Goal: Task Accomplishment & Management: Use online tool/utility

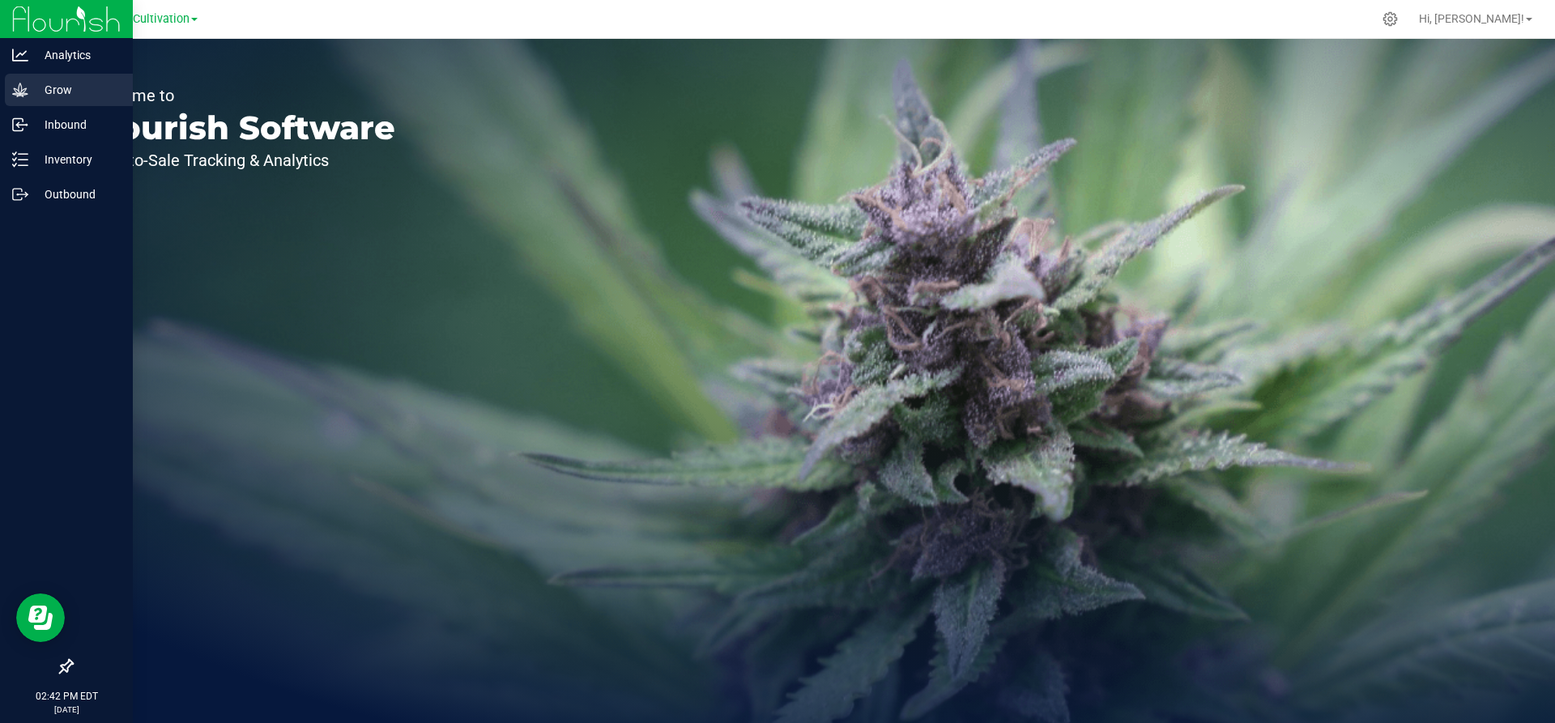
click at [41, 103] on div "Grow" at bounding box center [69, 90] width 128 height 32
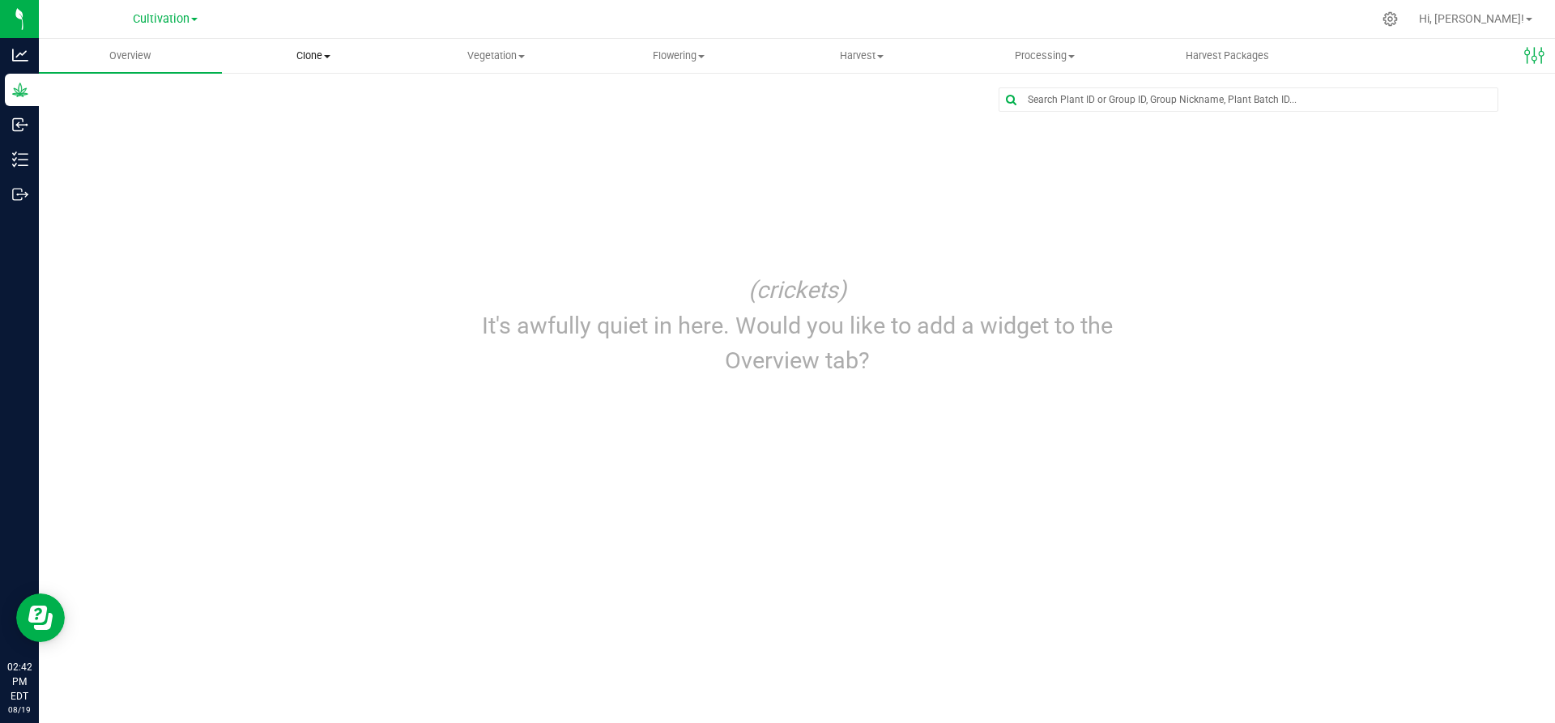
click at [288, 60] on span "Clone" at bounding box center [313, 56] width 181 height 15
click at [288, 118] on span "Cloning groups" at bounding box center [283, 117] width 122 height 14
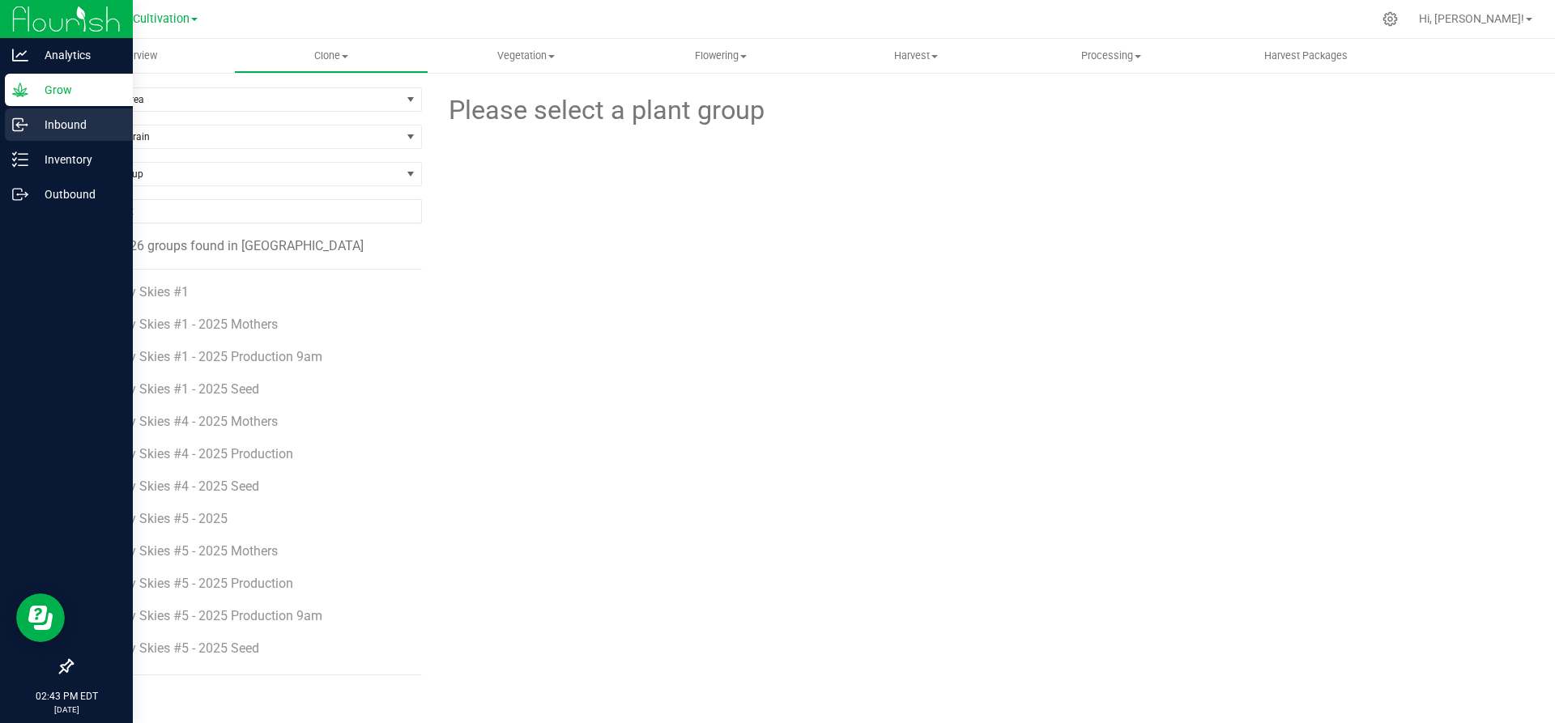
click at [47, 111] on div "Inbound" at bounding box center [69, 125] width 128 height 32
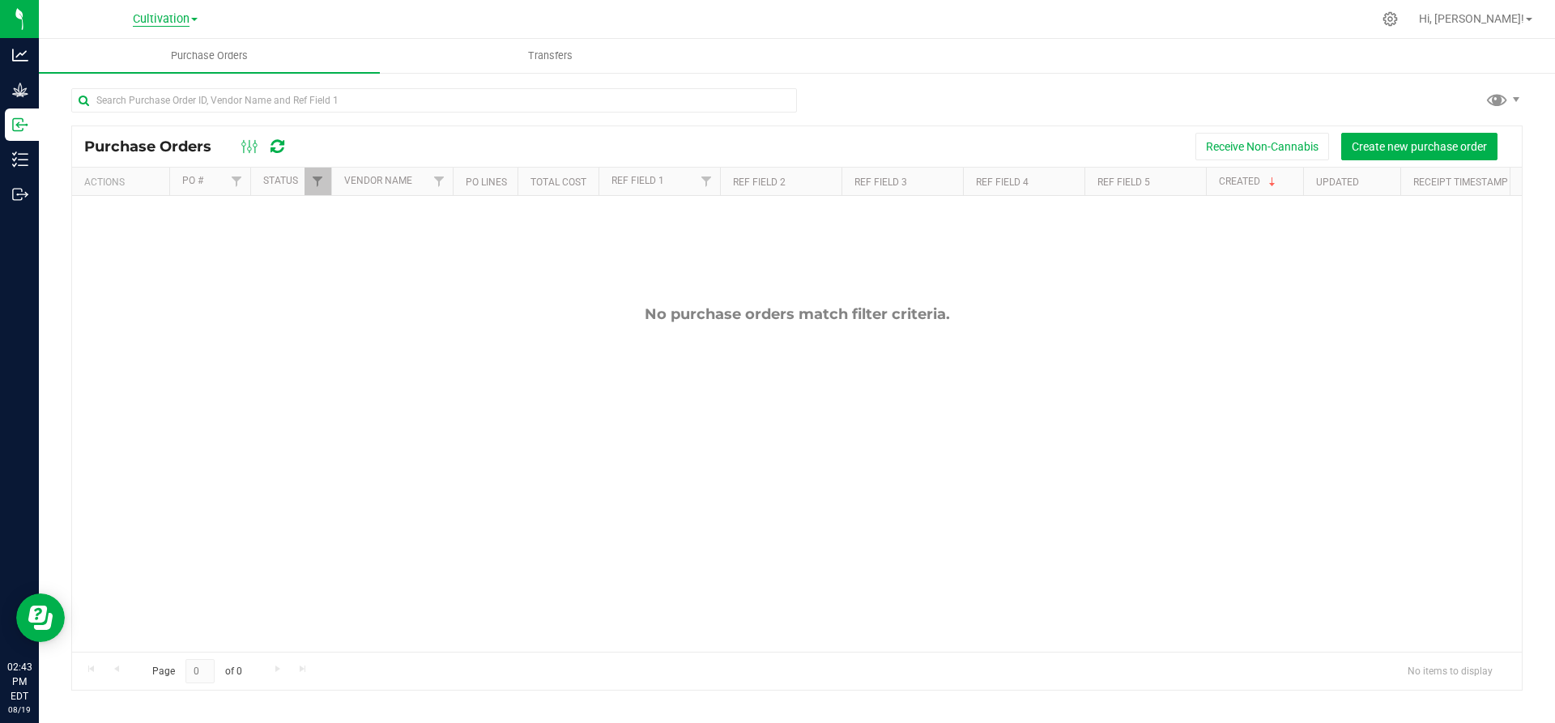
click at [146, 19] on span "Cultivation" at bounding box center [161, 19] width 57 height 15
click at [154, 75] on link "Empire Hemp Co." at bounding box center [165, 79] width 237 height 22
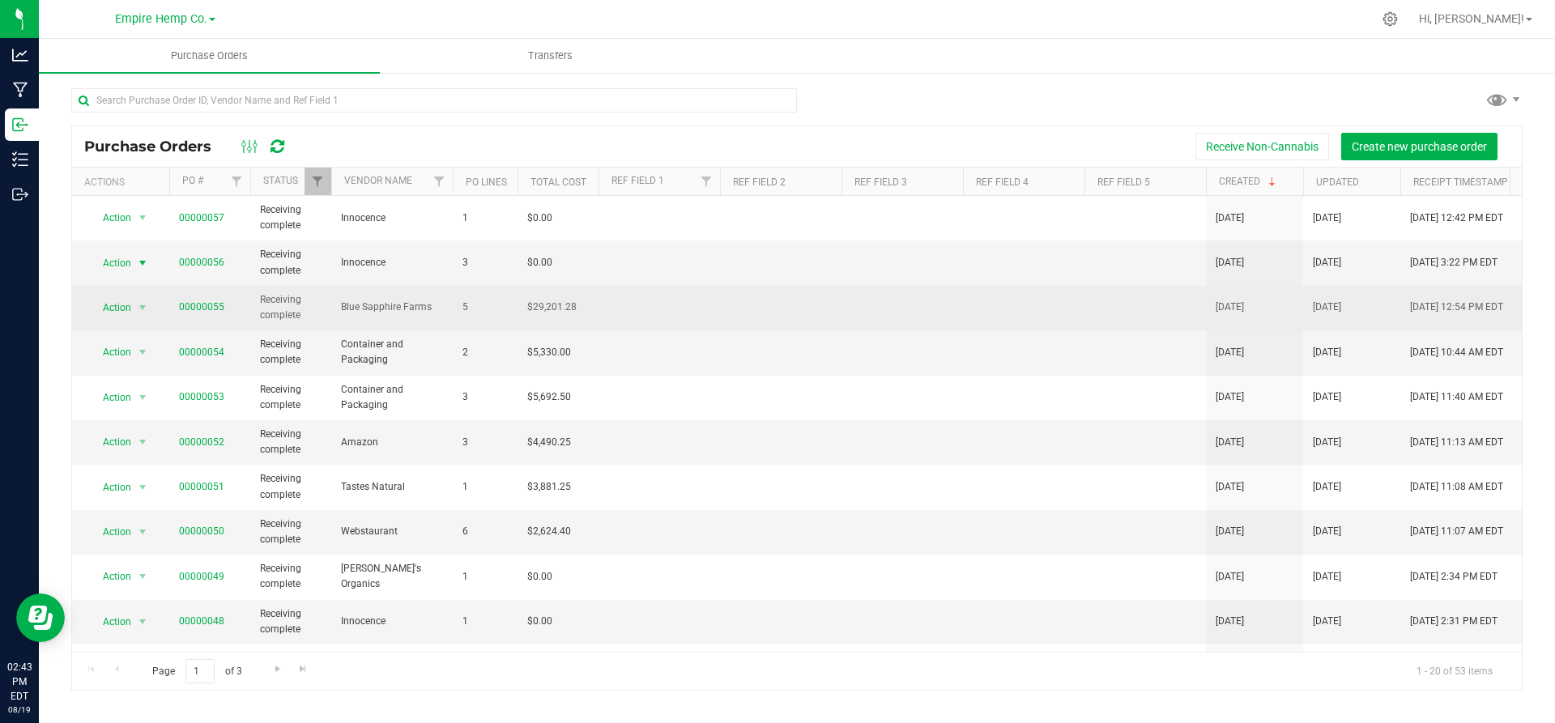
drag, startPoint x: 247, startPoint y: 295, endPoint x: 117, endPoint y: 314, distance: 131.9
click at [117, 314] on tbody "Action Action Close purchase order Edit purchase order PO audit log Re-order Vi…" at bounding box center [951, 644] width 1758 height 897
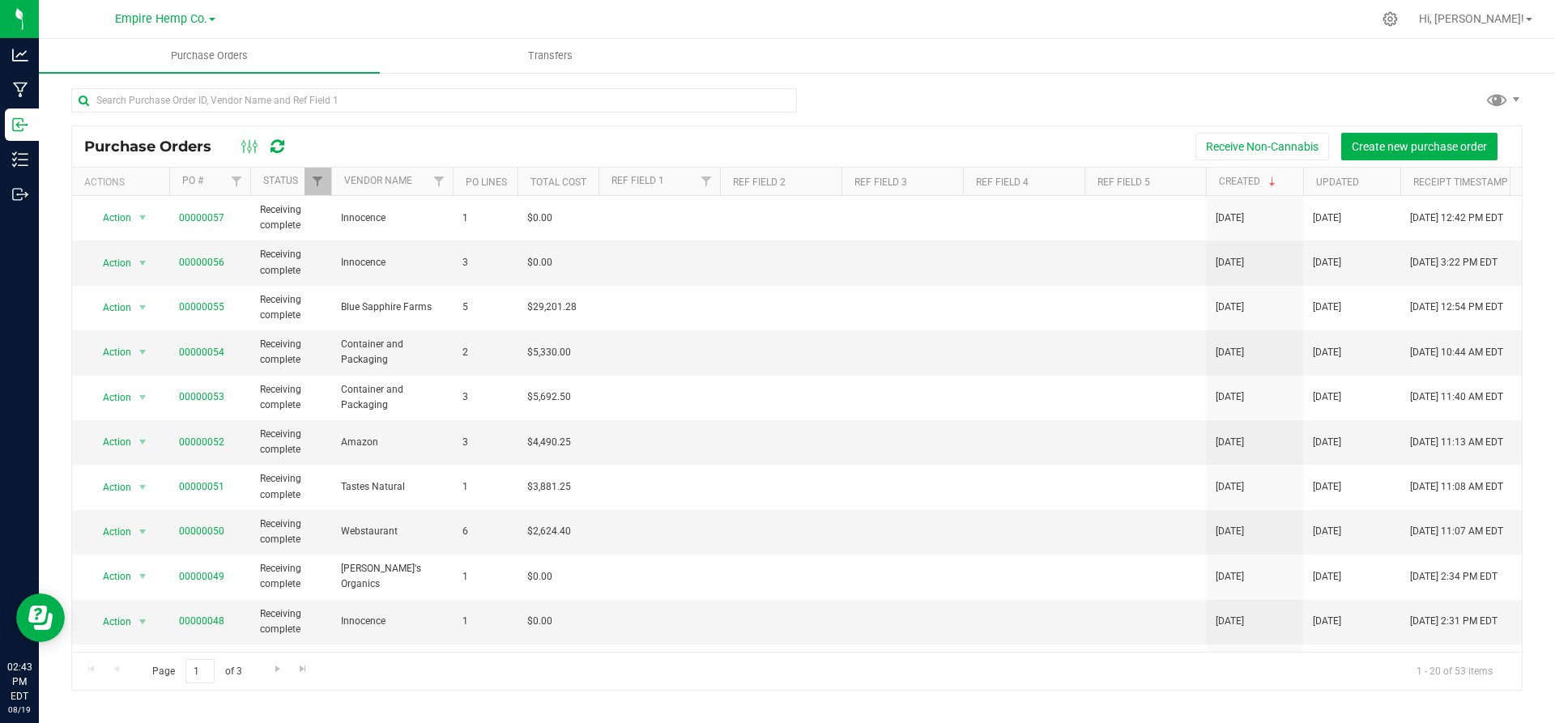
click at [376, 140] on div "Receive Non-Cannabis Create new purchase order" at bounding box center [906, 147] width 1208 height 28
click at [557, 592] on td "$0.00" at bounding box center [558, 577] width 81 height 45
click at [556, 155] on div "Receive Non-Cannabis Create new purchase order" at bounding box center [906, 147] width 1208 height 28
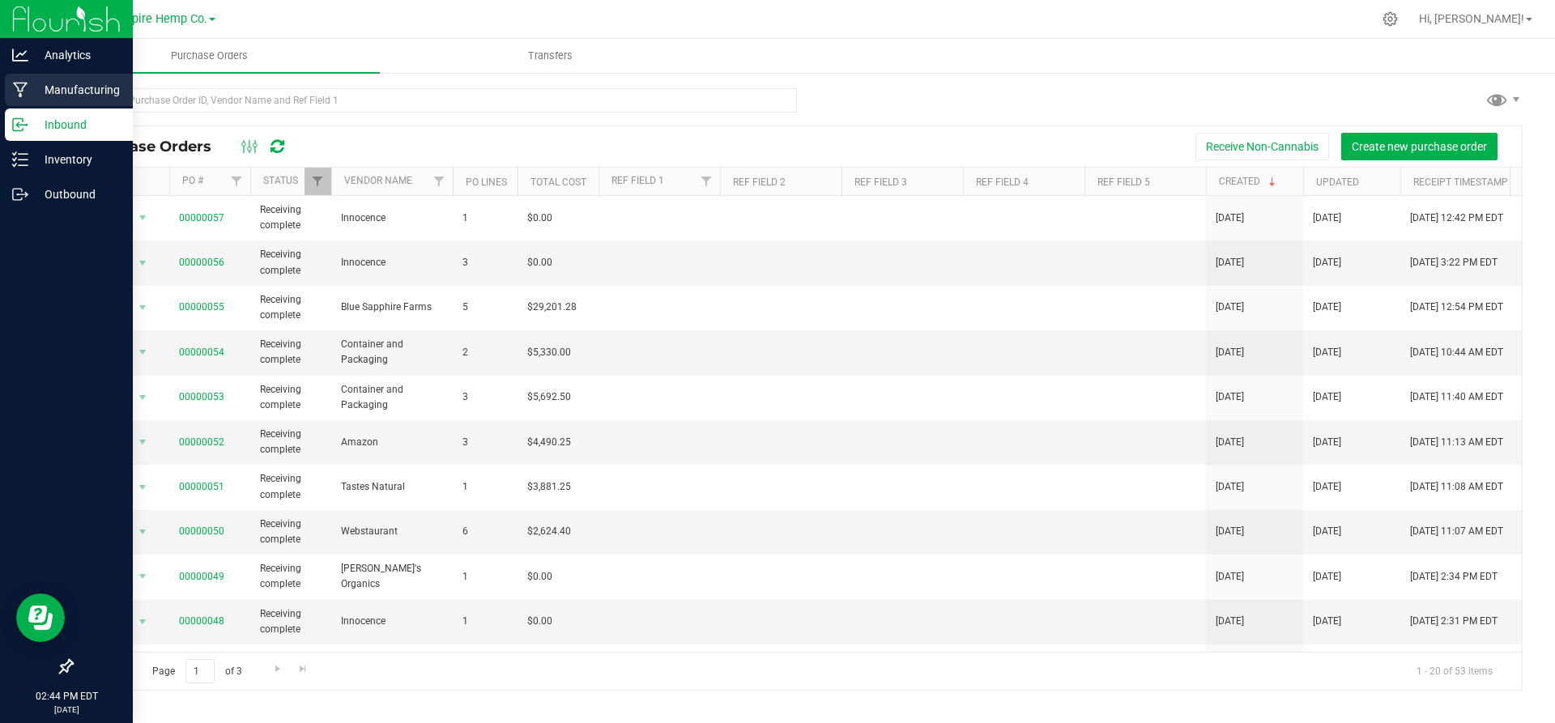
click at [25, 93] on icon at bounding box center [20, 90] width 15 height 16
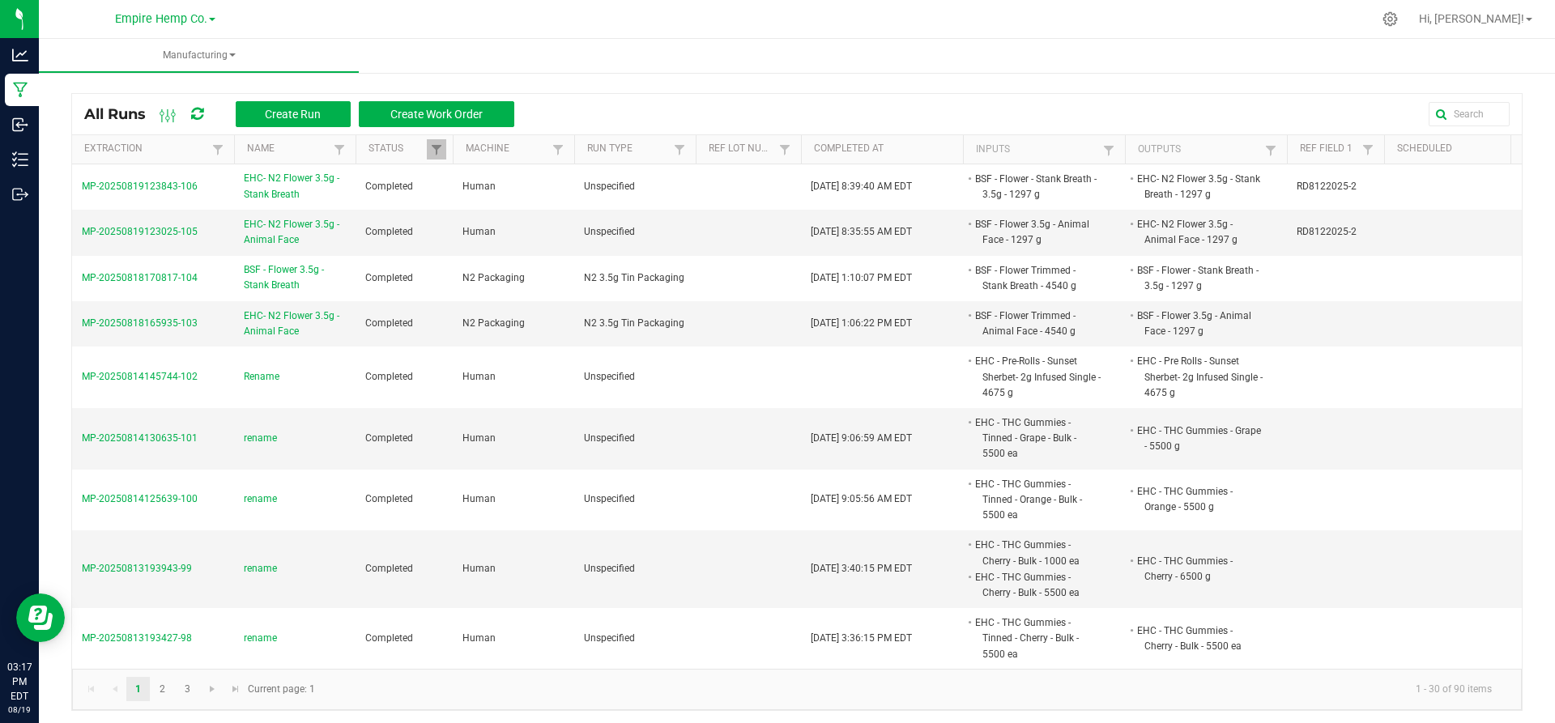
click at [391, 81] on div "All Runs Create Run Create Work Order Extraction Name Status Machine Run Type R…" at bounding box center [797, 398] width 1516 height 659
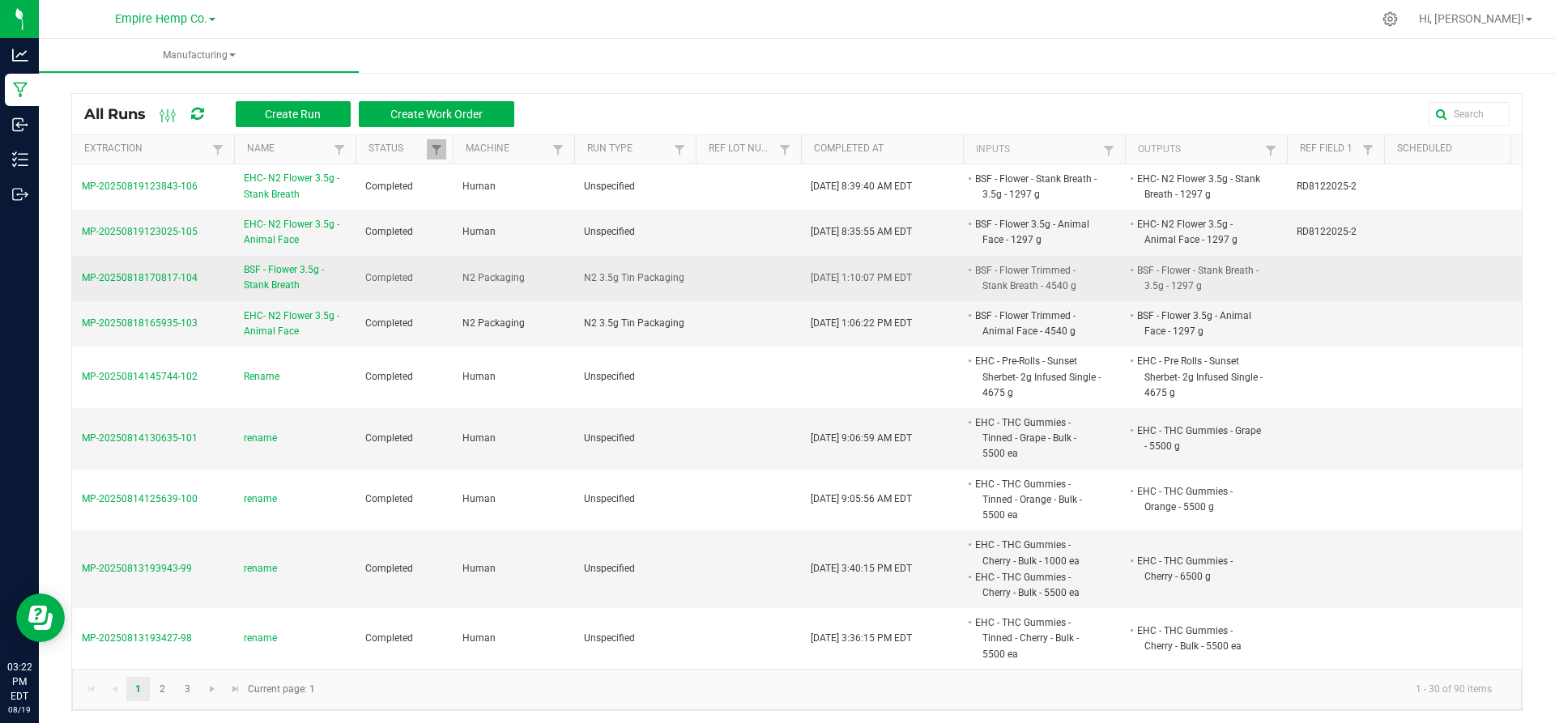
click at [718, 296] on td at bounding box center [748, 278] width 105 height 45
